Goal: Information Seeking & Learning: Learn about a topic

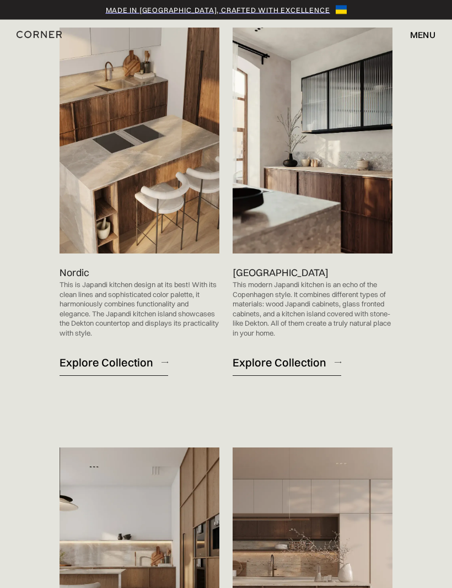
scroll to position [760, 0]
click at [122, 369] on div "Explore Collection" at bounding box center [106, 362] width 94 height 15
click at [303, 369] on div "Explore Collection" at bounding box center [279, 362] width 94 height 15
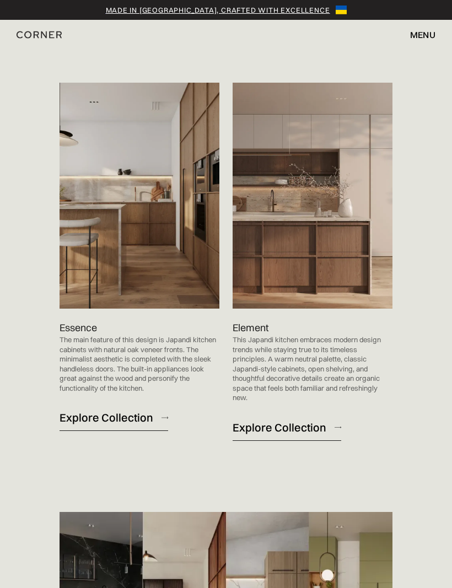
scroll to position [1128, 0]
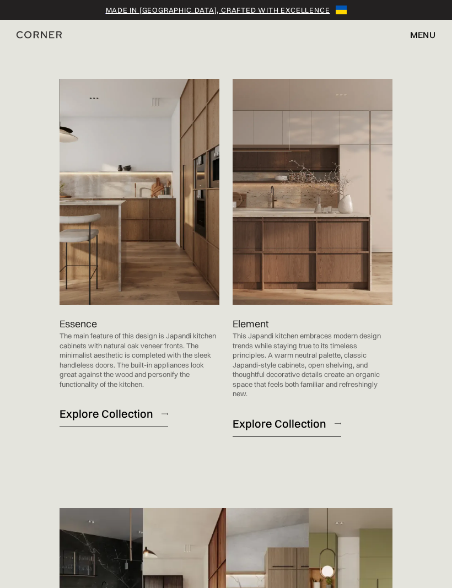
click at [299, 431] on div "Explore Collection" at bounding box center [279, 423] width 94 height 15
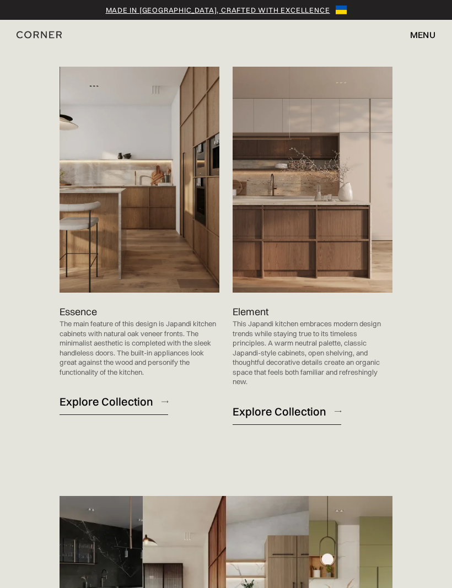
scroll to position [1140, 0]
click at [122, 409] on div "Explore Collection" at bounding box center [106, 401] width 94 height 15
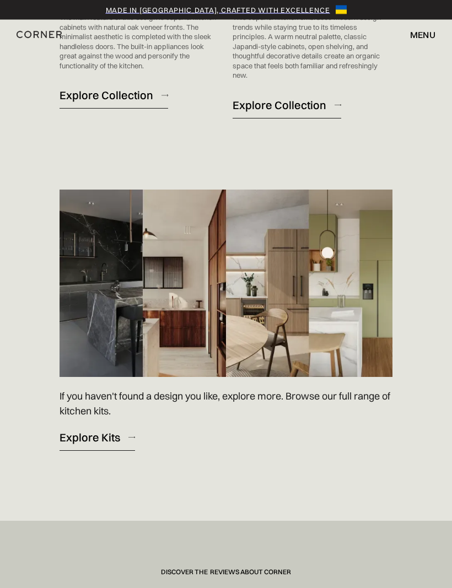
scroll to position [1457, 0]
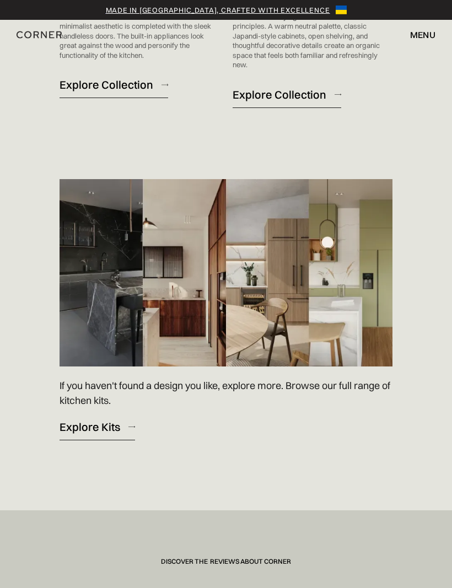
click at [101, 440] on link "Explore Kits" at bounding box center [96, 426] width 75 height 27
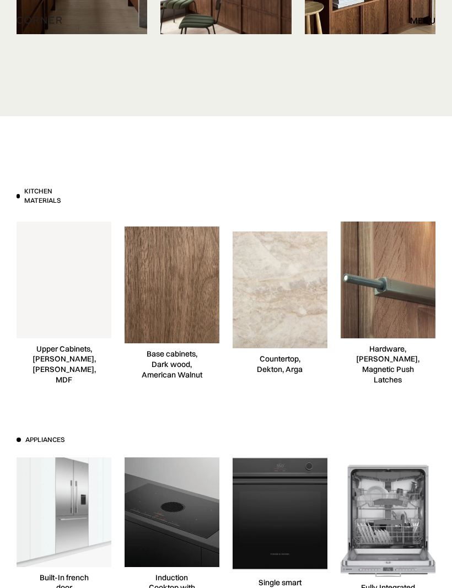
scroll to position [5437, 0]
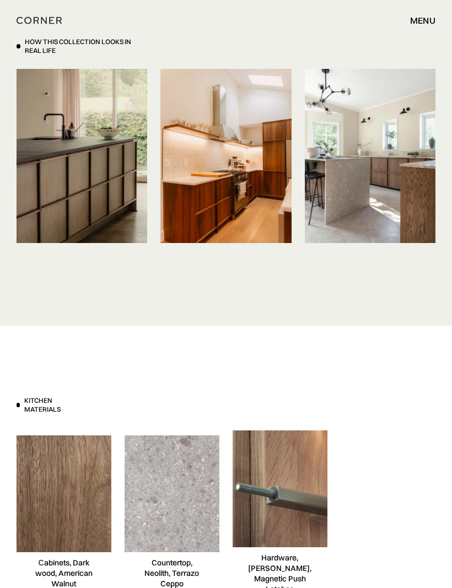
scroll to position [5527, 0]
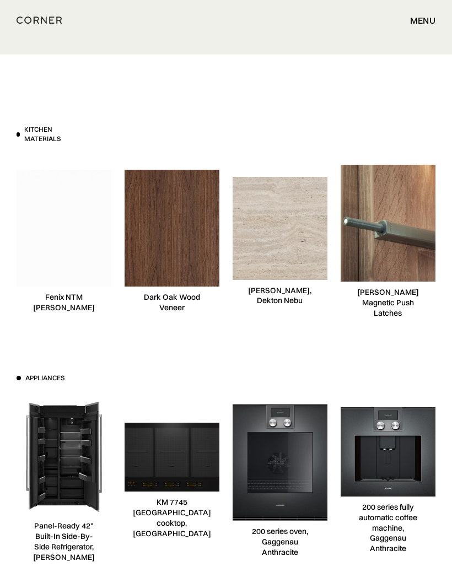
scroll to position [6981, 0]
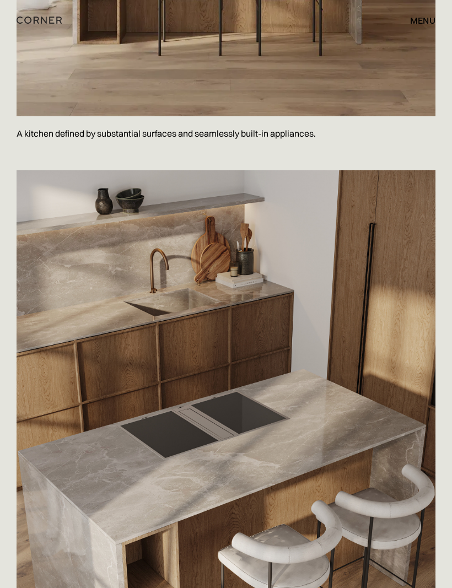
scroll to position [4120, 0]
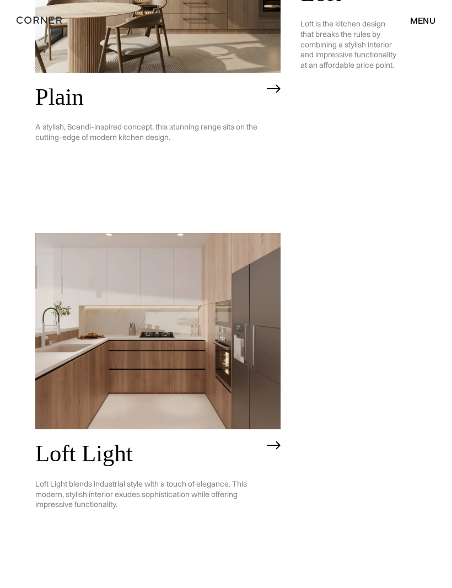
scroll to position [2082, 0]
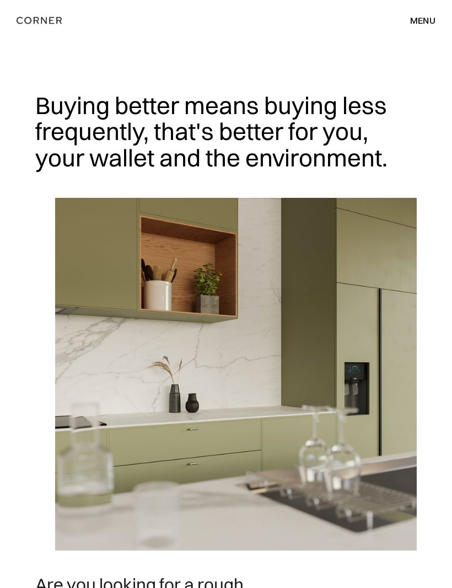
click at [426, 26] on div "menu close" at bounding box center [417, 20] width 36 height 19
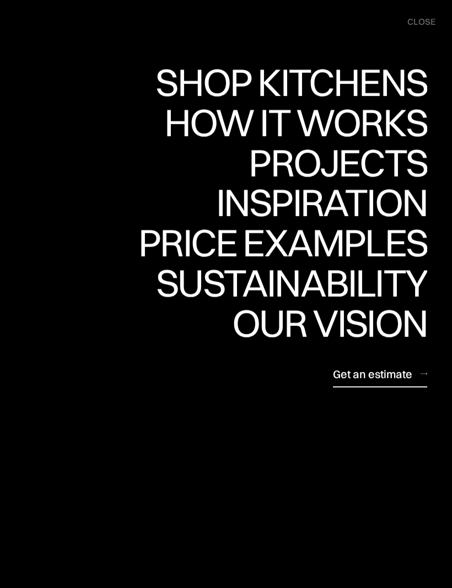
scroll to position [267, 0]
click at [364, 383] on link "Get an estimate" at bounding box center [380, 373] width 94 height 27
click at [330, 228] on div "Price examples" at bounding box center [282, 243] width 289 height 39
click at [418, 29] on div "menu close" at bounding box center [415, 22] width 39 height 22
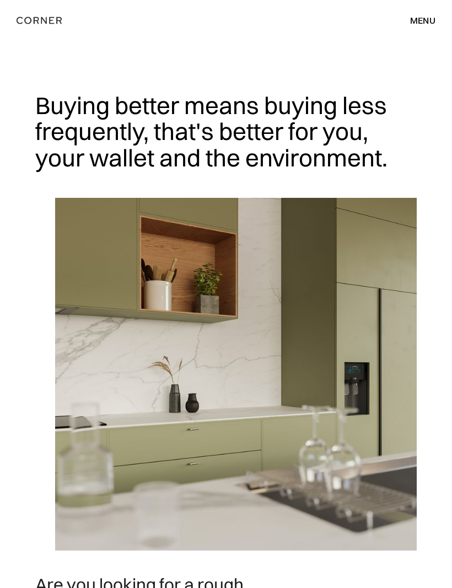
click at [421, 23] on div "menu" at bounding box center [422, 20] width 25 height 9
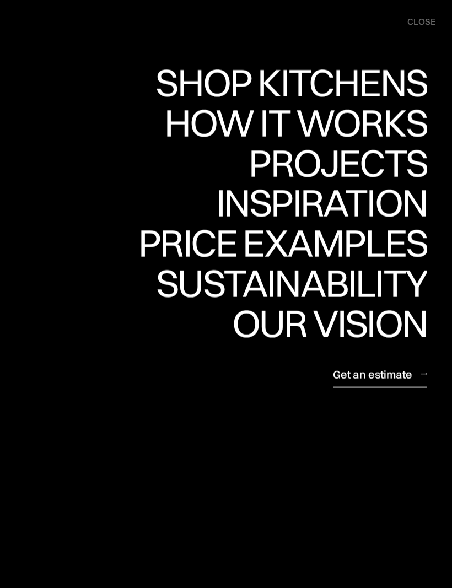
click at [365, 370] on div "Get an estimate" at bounding box center [372, 373] width 79 height 15
click at [360, 273] on div "Sustainability" at bounding box center [291, 283] width 271 height 39
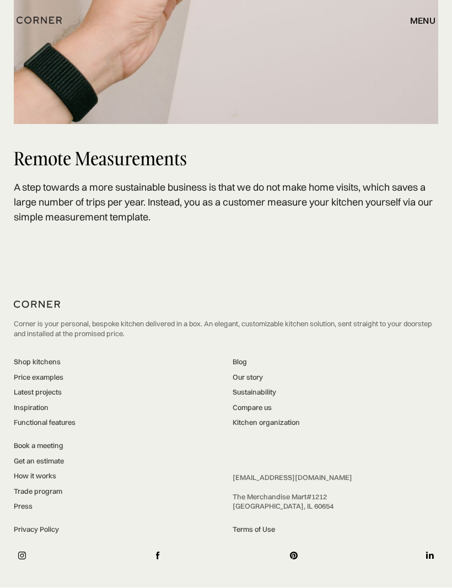
scroll to position [3092, 0]
click at [36, 413] on link "Inspiration" at bounding box center [45, 408] width 62 height 10
